Goal: Transaction & Acquisition: Purchase product/service

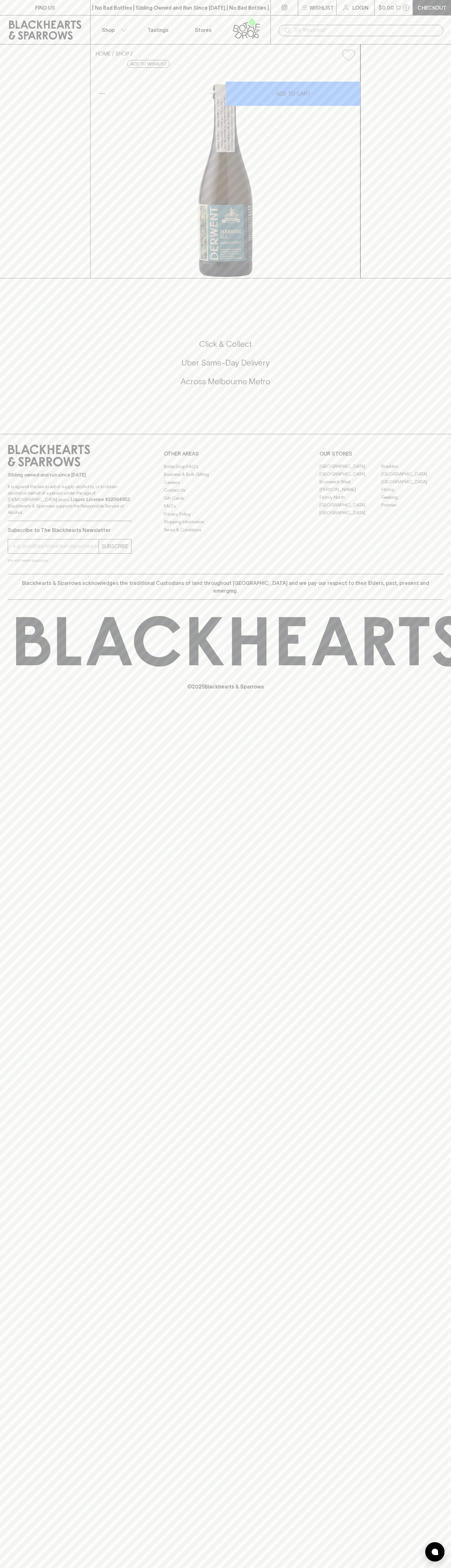
click at [446, 1388] on div "FIND US | No Bad Bottles | Sibling Owned and Run Since 2006 | No Bad Bottles | …" at bounding box center [225, 784] width 451 height 1568
click at [45, 1568] on html "FIND US | No Bad Bottles | Sibling Owned and Run Since 2006 | No Bad Bottles | …" at bounding box center [225, 784] width 451 height 1568
click at [22, 278] on div "HOME SHOP Two Metre Tall Derwent Aromatic Spelt Ale $14.00 Add to wishlist 10% …" at bounding box center [225, 161] width 451 height 234
